Goal: Check status: Check status

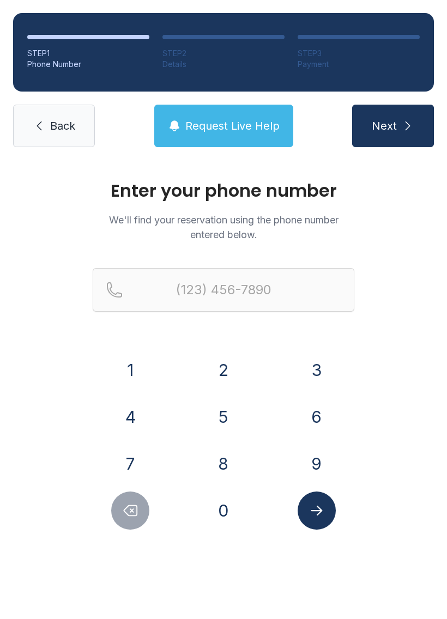
click at [216, 463] on button "8" at bounding box center [223, 464] width 38 height 38
click at [233, 417] on button "5" at bounding box center [223, 417] width 38 height 38
click at [140, 509] on button "Delete number" at bounding box center [130, 510] width 38 height 38
click at [319, 417] on button "6" at bounding box center [316, 417] width 38 height 38
click at [227, 415] on button "5" at bounding box center [223, 417] width 38 height 38
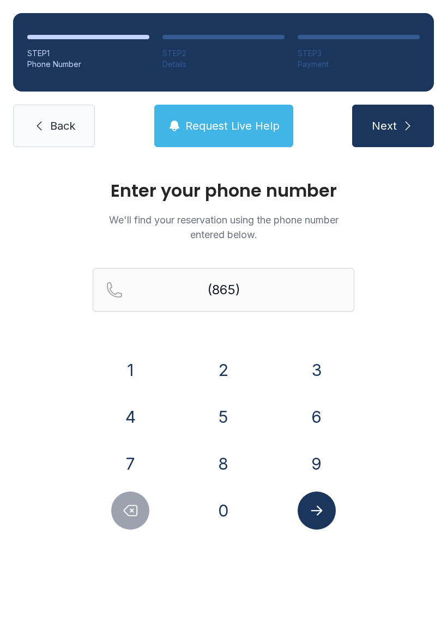
click at [133, 460] on button "7" at bounding box center [130, 464] width 38 height 38
click at [132, 460] on button "7" at bounding box center [130, 464] width 38 height 38
click at [308, 409] on button "6" at bounding box center [316, 417] width 38 height 38
click at [218, 455] on button "8" at bounding box center [223, 464] width 38 height 38
click at [318, 448] on button "9" at bounding box center [316, 464] width 38 height 38
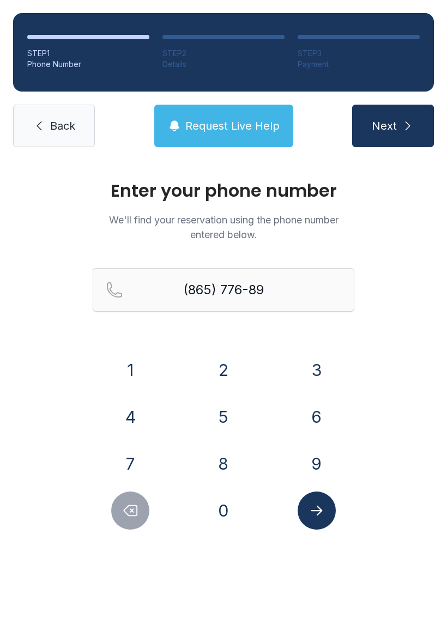
click at [311, 404] on button "6" at bounding box center [316, 417] width 38 height 38
click at [213, 524] on button "0" at bounding box center [223, 510] width 38 height 38
type input "[PHONE_NUMBER]"
click at [327, 502] on button "Submit lookup form" at bounding box center [316, 510] width 38 height 38
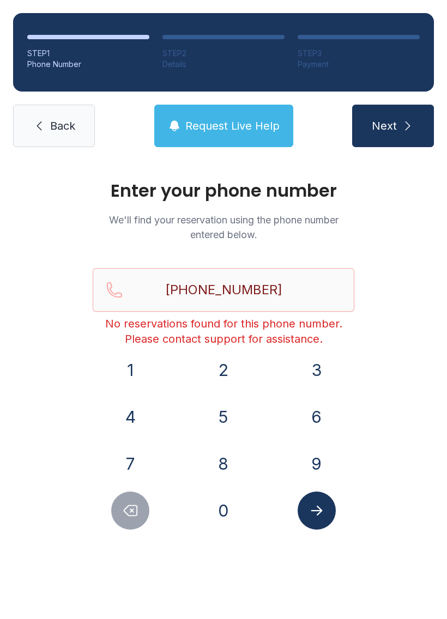
click at [73, 127] on span "Back" at bounding box center [62, 125] width 25 height 15
